Goal: Check status

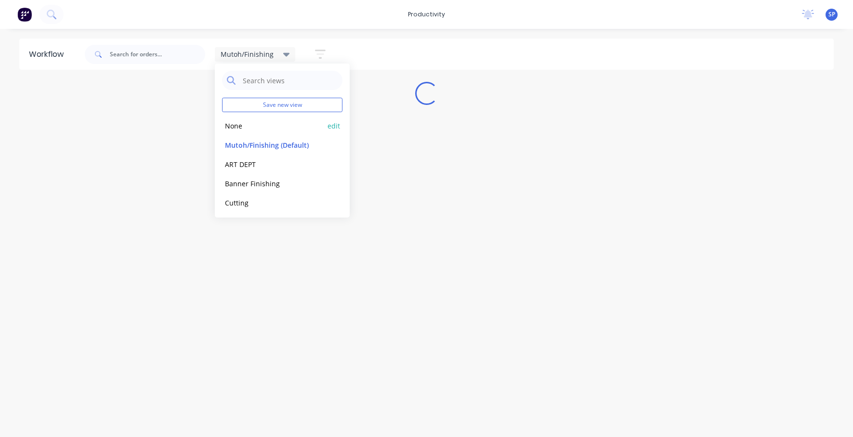
click at [242, 125] on button "None" at bounding box center [273, 125] width 103 height 11
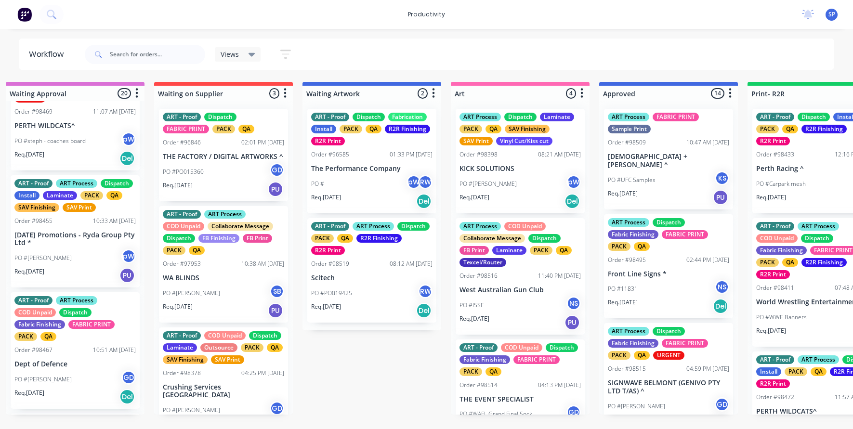
scroll to position [674, 0]
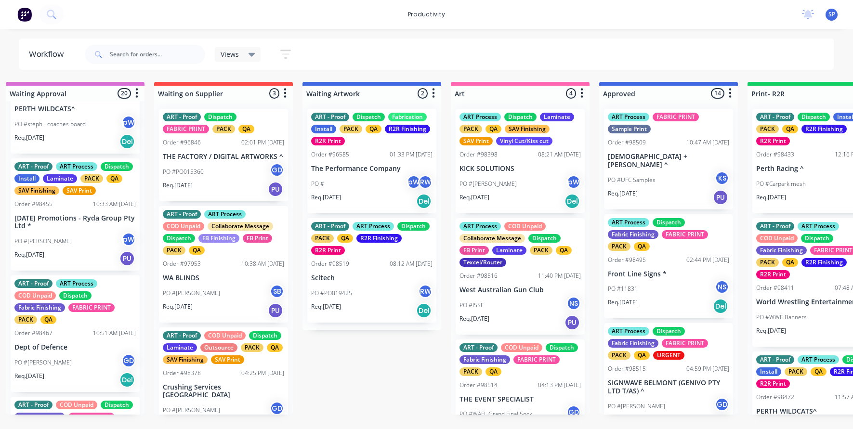
click at [60, 250] on div "PO #[PERSON_NAME]" at bounding box center [74, 241] width 121 height 18
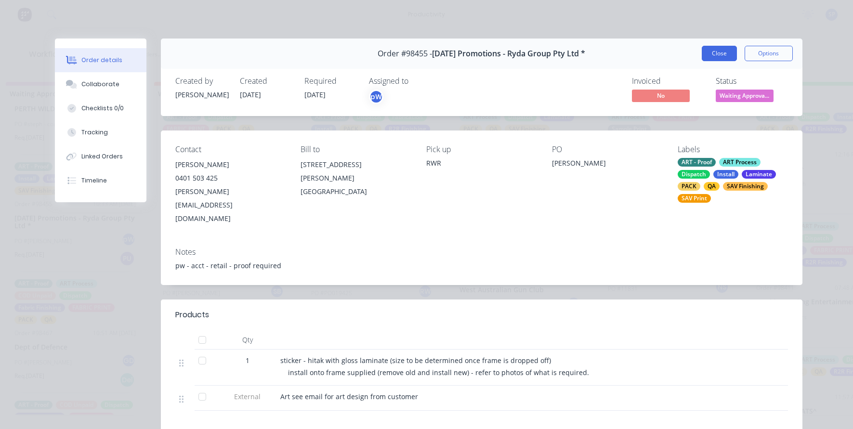
click at [716, 54] on button "Close" at bounding box center [719, 53] width 35 height 15
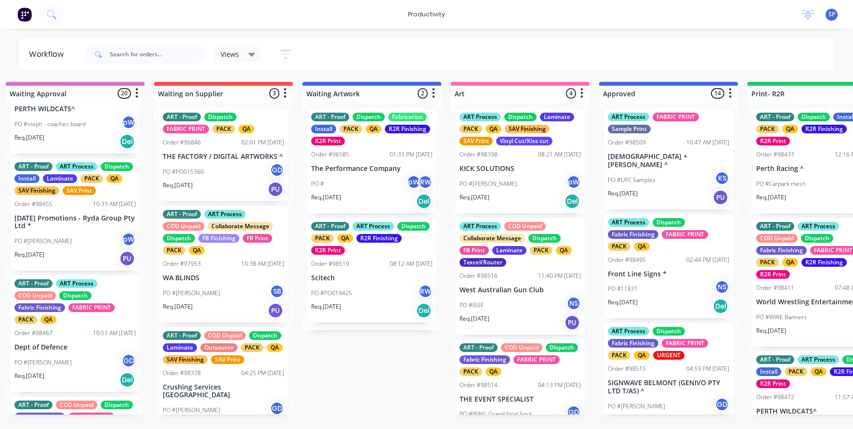
click at [65, 231] on p "[DATE] Promotions - Ryda Group Pty Ltd *" at bounding box center [74, 222] width 121 height 16
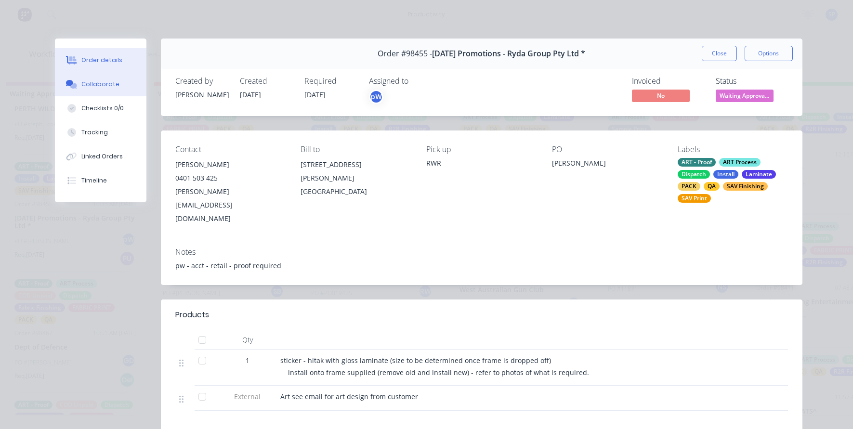
click at [81, 79] on button "Collaborate" at bounding box center [100, 84] width 91 height 24
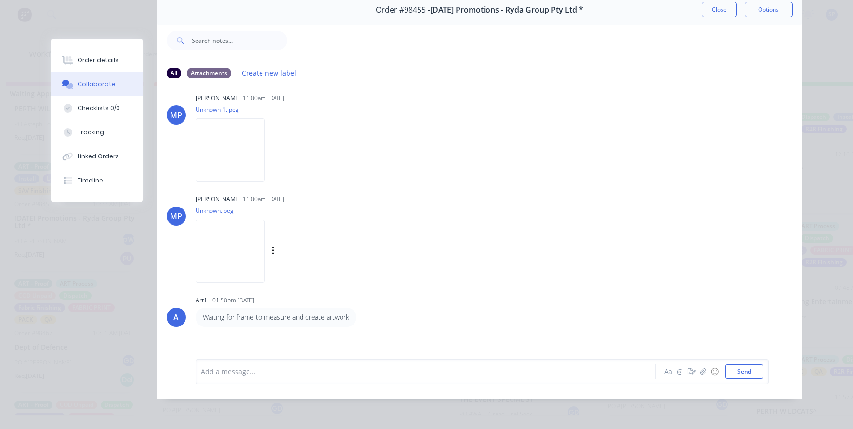
scroll to position [0, 0]
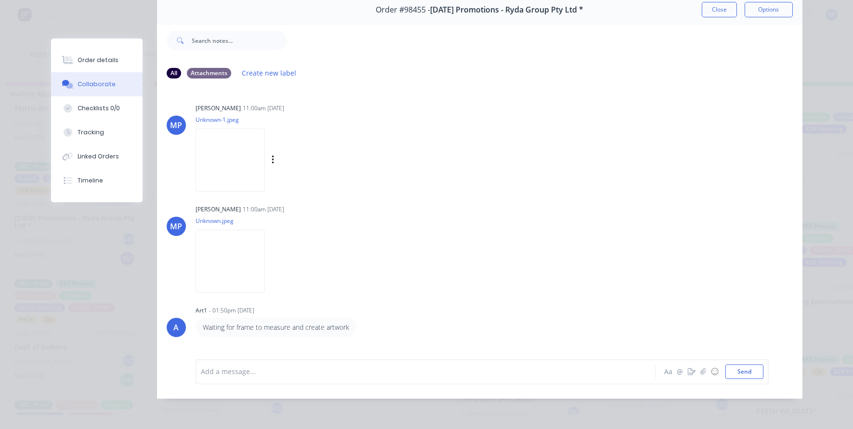
click at [240, 164] on img at bounding box center [230, 160] width 69 height 63
click at [237, 250] on img at bounding box center [230, 261] width 69 height 63
click at [83, 180] on div "Timeline" at bounding box center [91, 180] width 26 height 9
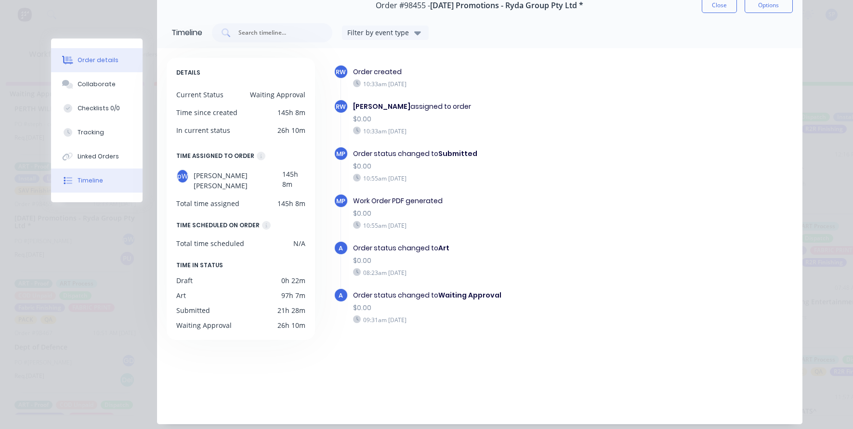
click at [101, 58] on div "Order details" at bounding box center [98, 60] width 41 height 9
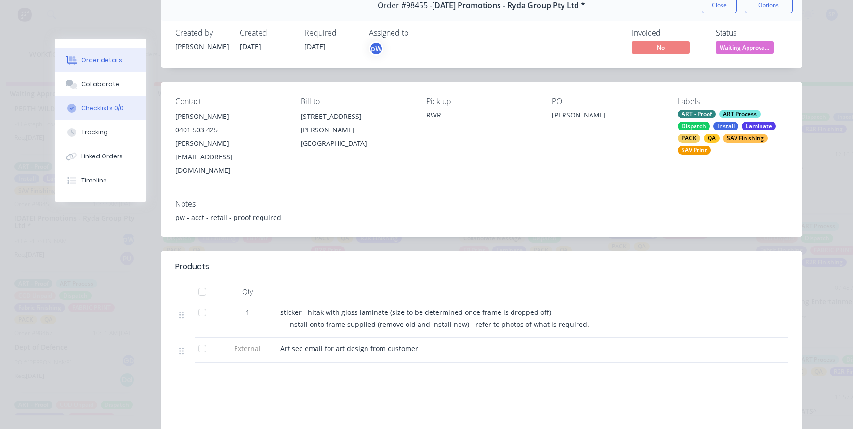
click at [99, 109] on div "Checklists 0/0" at bounding box center [102, 108] width 42 height 9
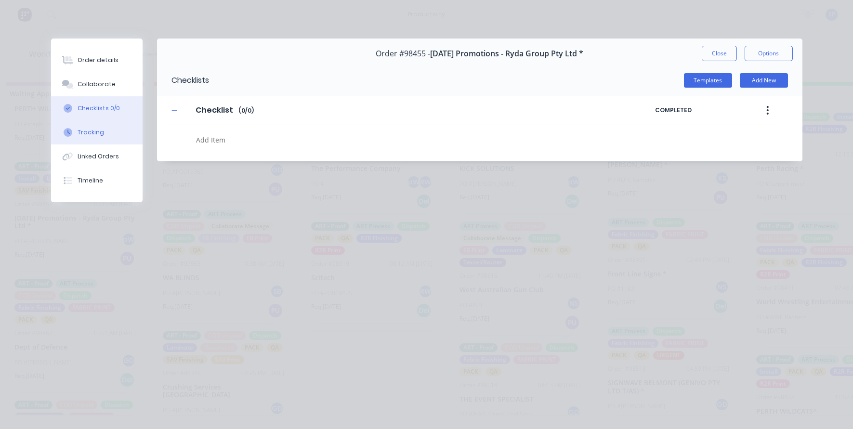
click at [100, 133] on div "Tracking" at bounding box center [91, 132] width 26 height 9
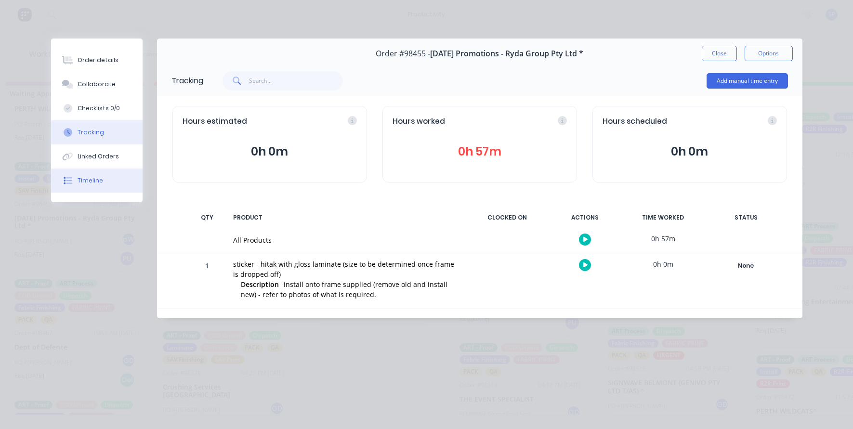
click at [89, 166] on button "Linked Orders" at bounding box center [96, 156] width 91 height 24
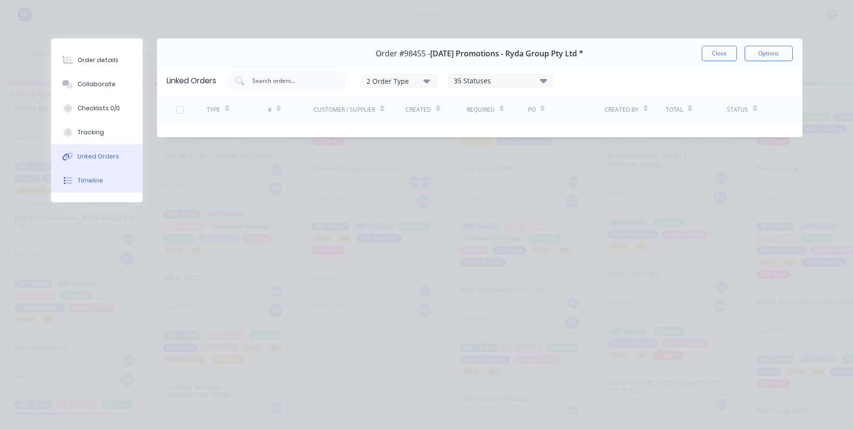
click at [100, 172] on button "Timeline" at bounding box center [96, 181] width 91 height 24
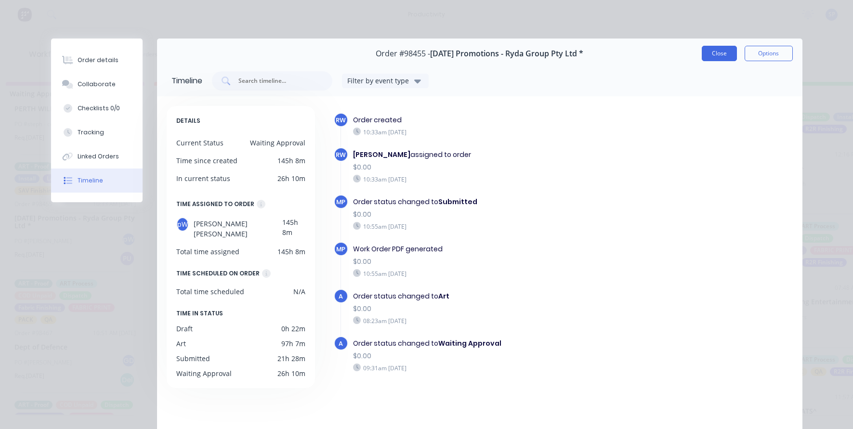
click at [719, 56] on button "Close" at bounding box center [719, 53] width 35 height 15
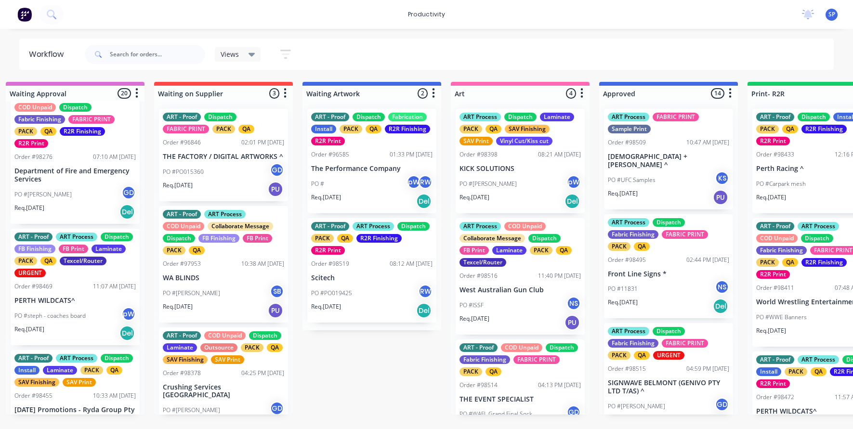
scroll to position [530, 0]
